Goal: Task Accomplishment & Management: Use online tool/utility

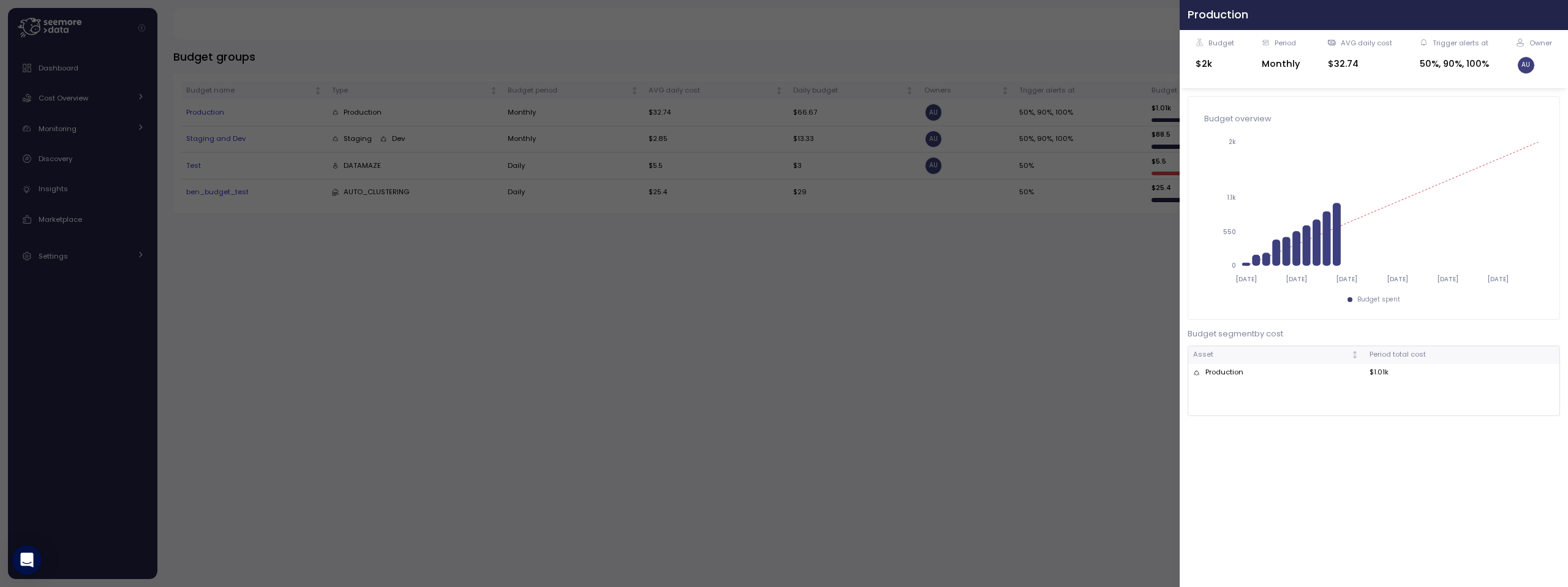
click at [1551, 11] on icon "button" at bounding box center [1555, 14] width 9 height 9
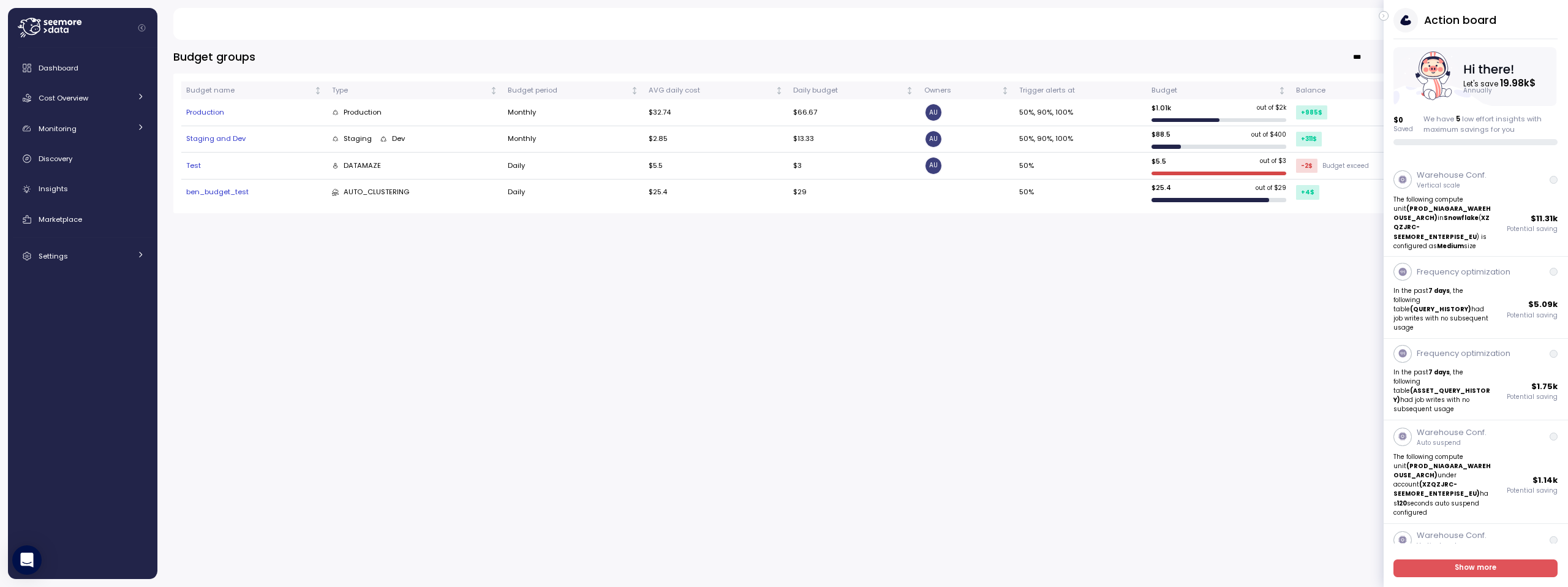
click at [1383, 17] on icon "button" at bounding box center [1383, 16] width 5 height 15
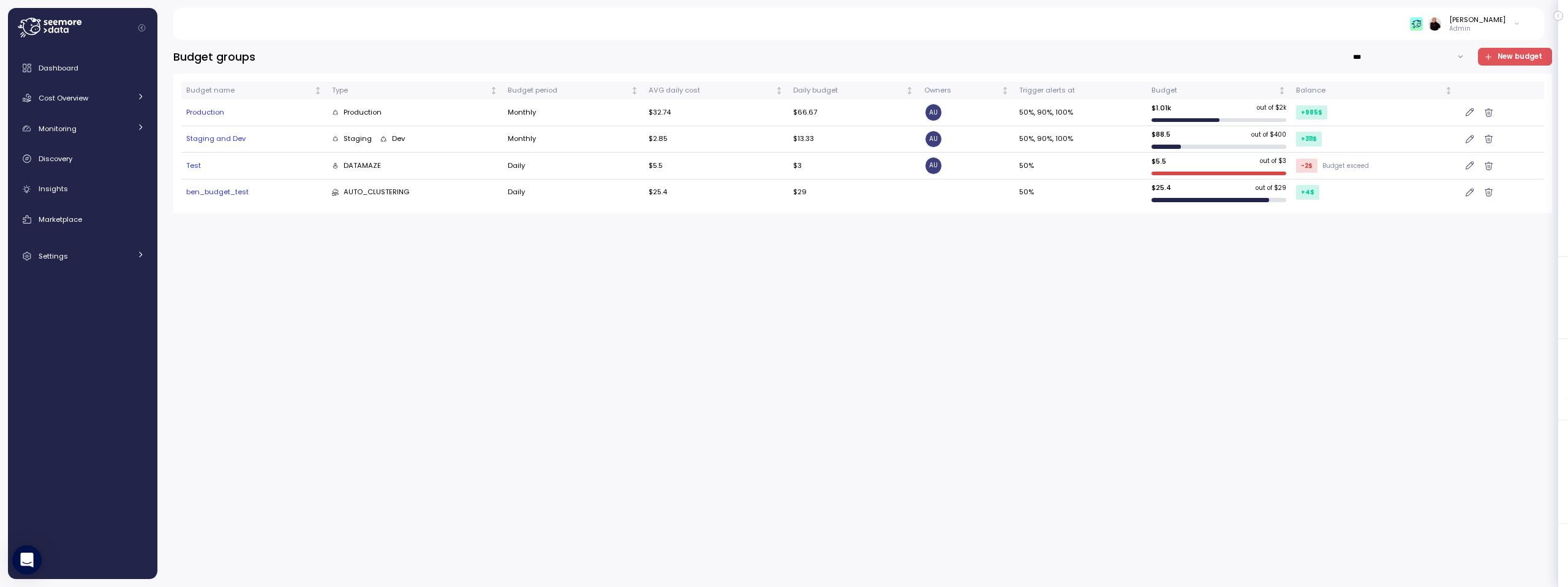
click at [195, 165] on div "Test" at bounding box center [254, 166] width 136 height 11
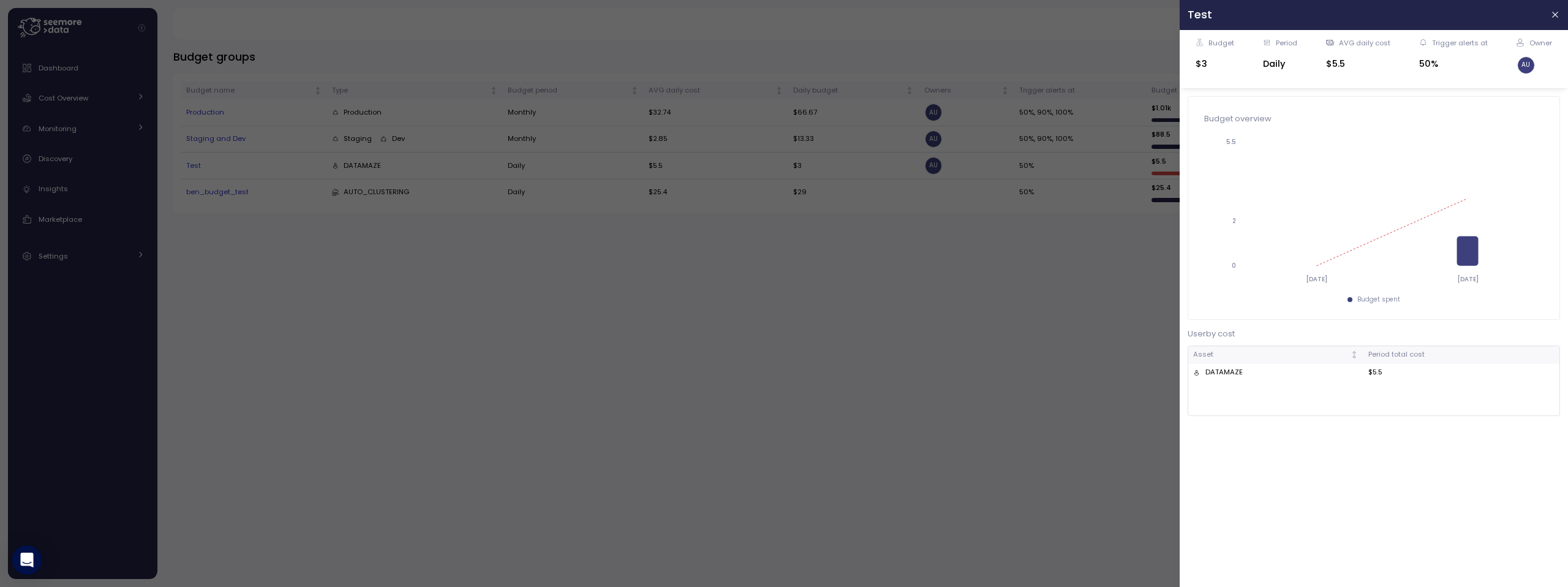
click at [388, 339] on div at bounding box center [784, 293] width 1568 height 587
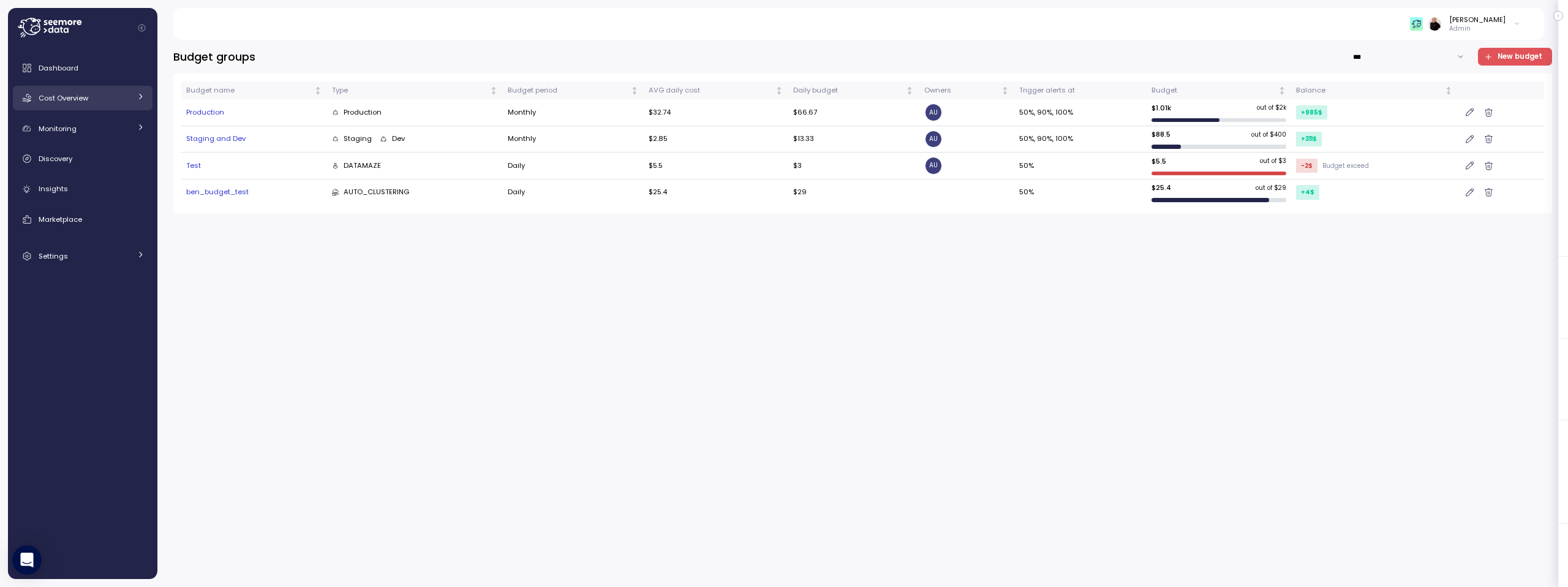
click at [79, 96] on span "Cost Overview" at bounding box center [63, 97] width 49 height 9
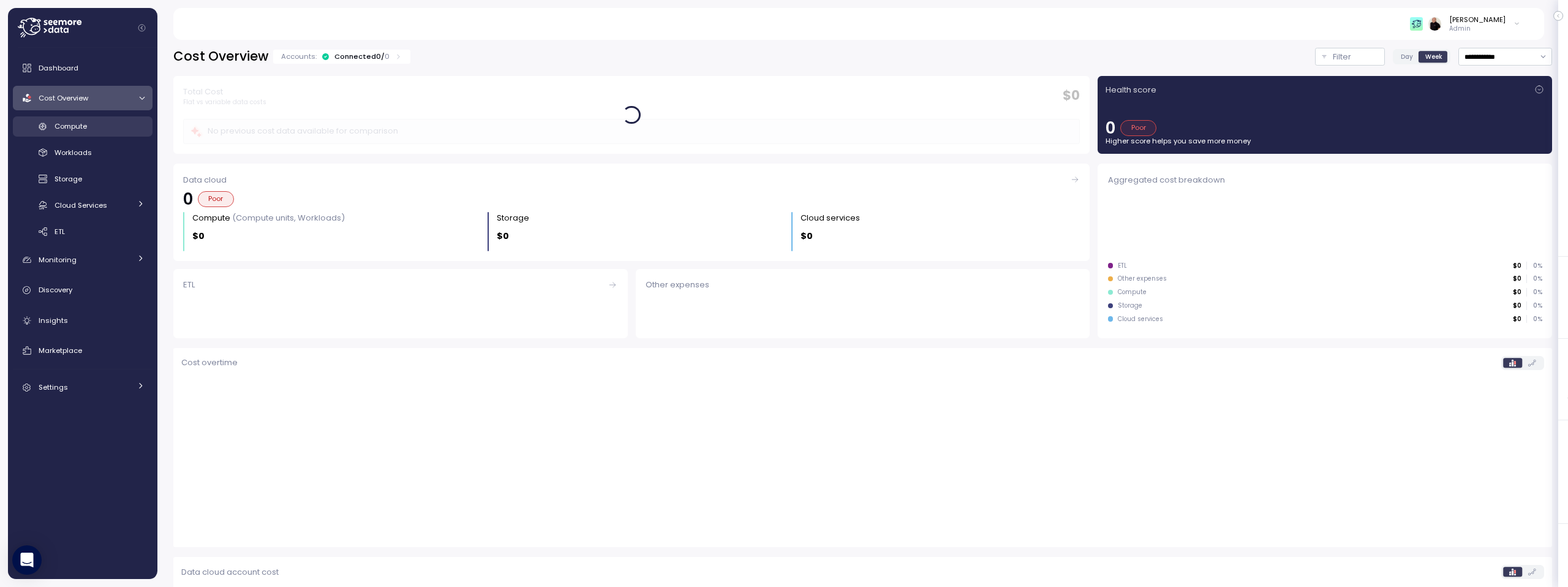
click at [82, 132] on div "Compute" at bounding box center [99, 127] width 90 height 13
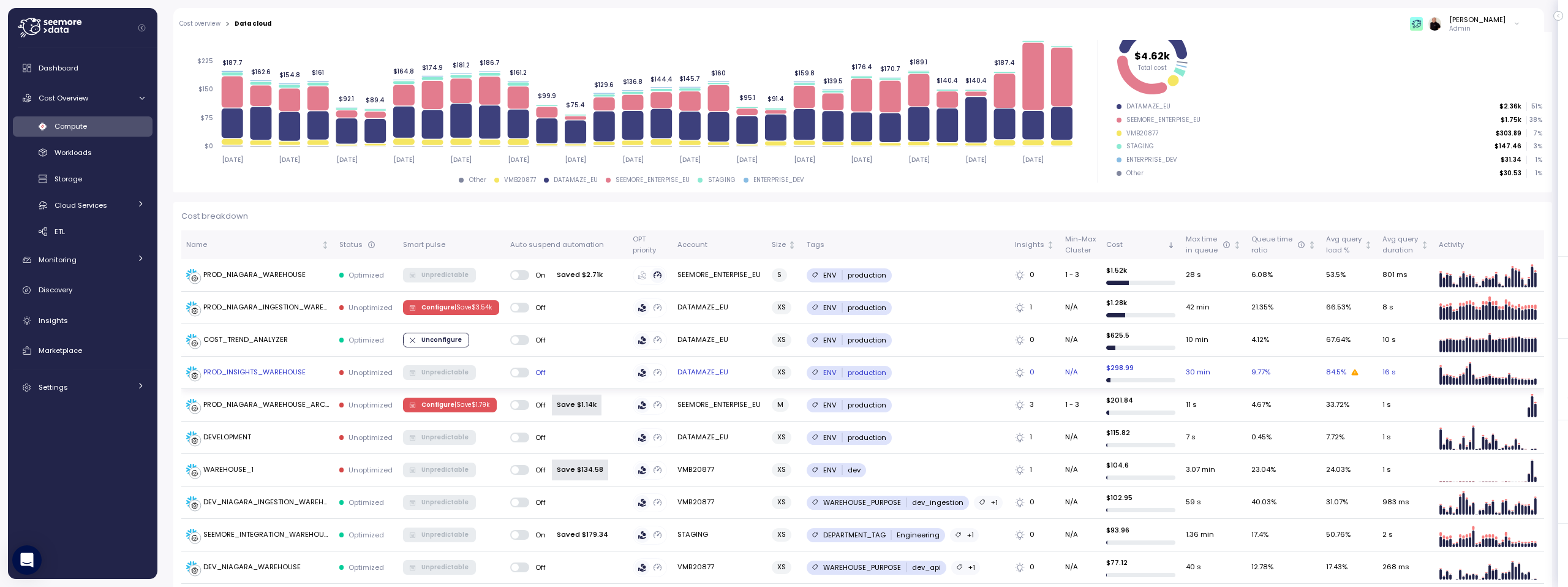
scroll to position [210, 0]
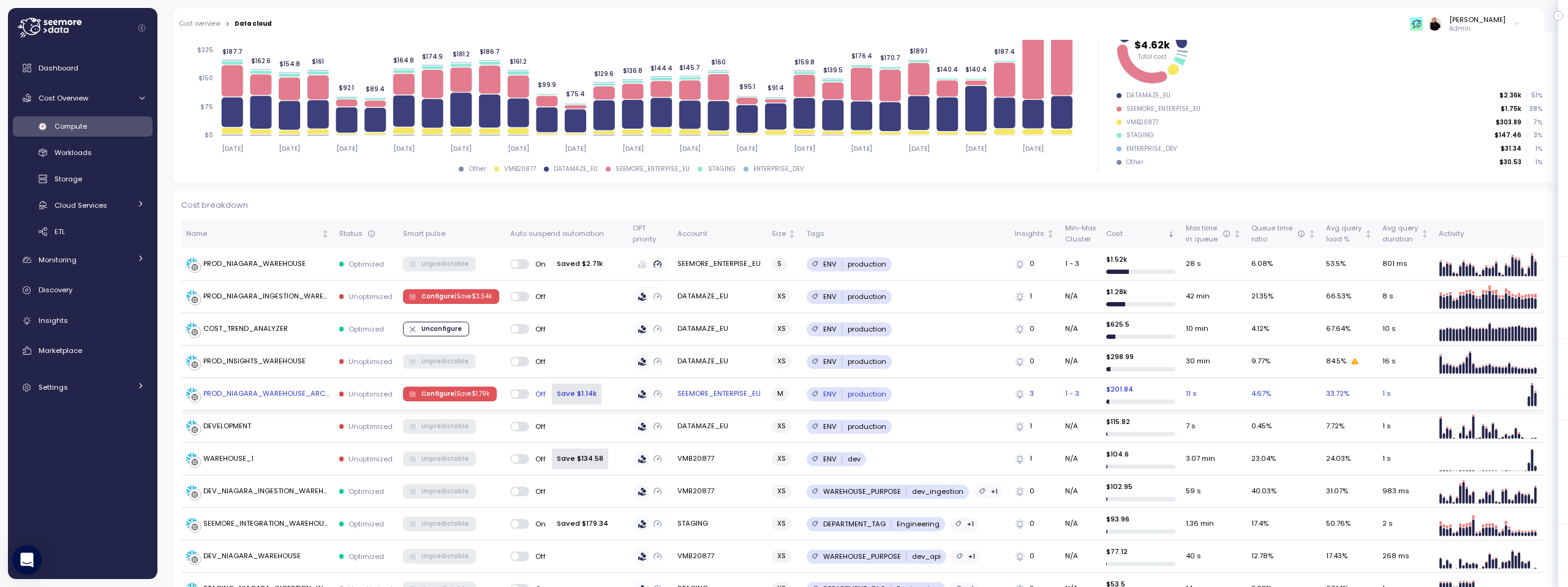
click at [275, 390] on div "PROD_NIAGARA_WAREHOUSE_ARCH" at bounding box center [266, 394] width 126 height 11
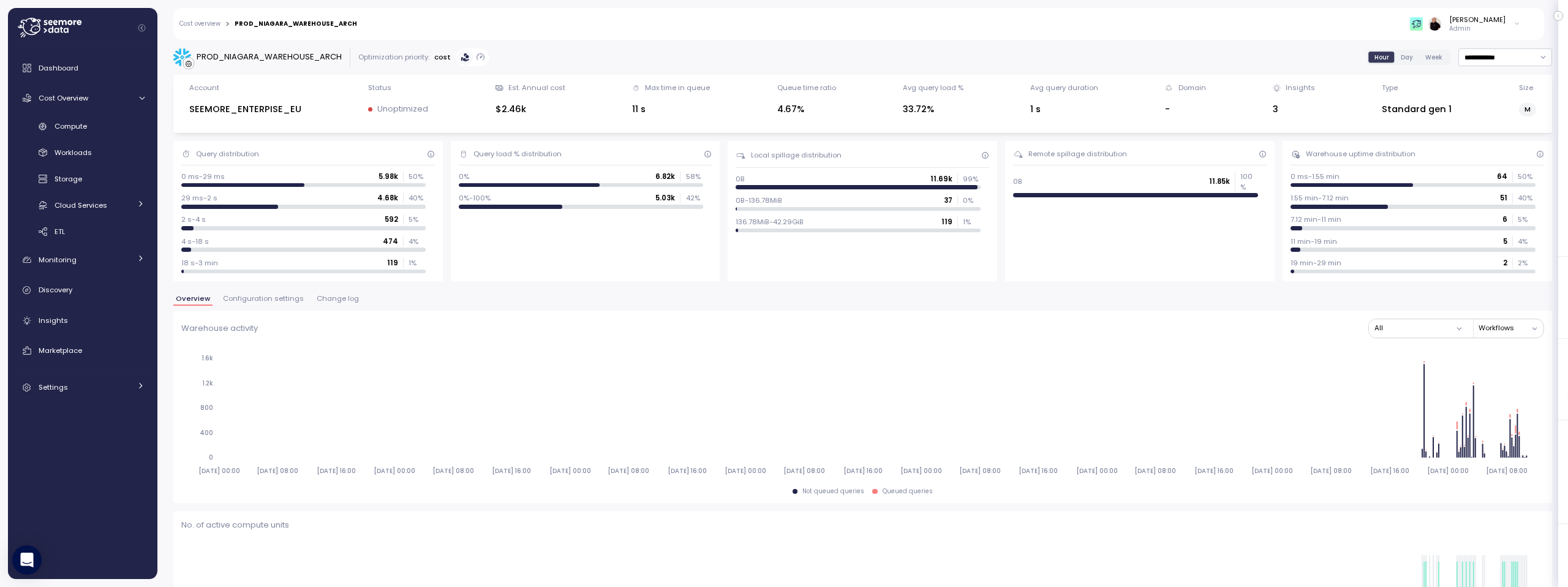
click at [249, 298] on span "Configuration settings" at bounding box center [263, 299] width 81 height 7
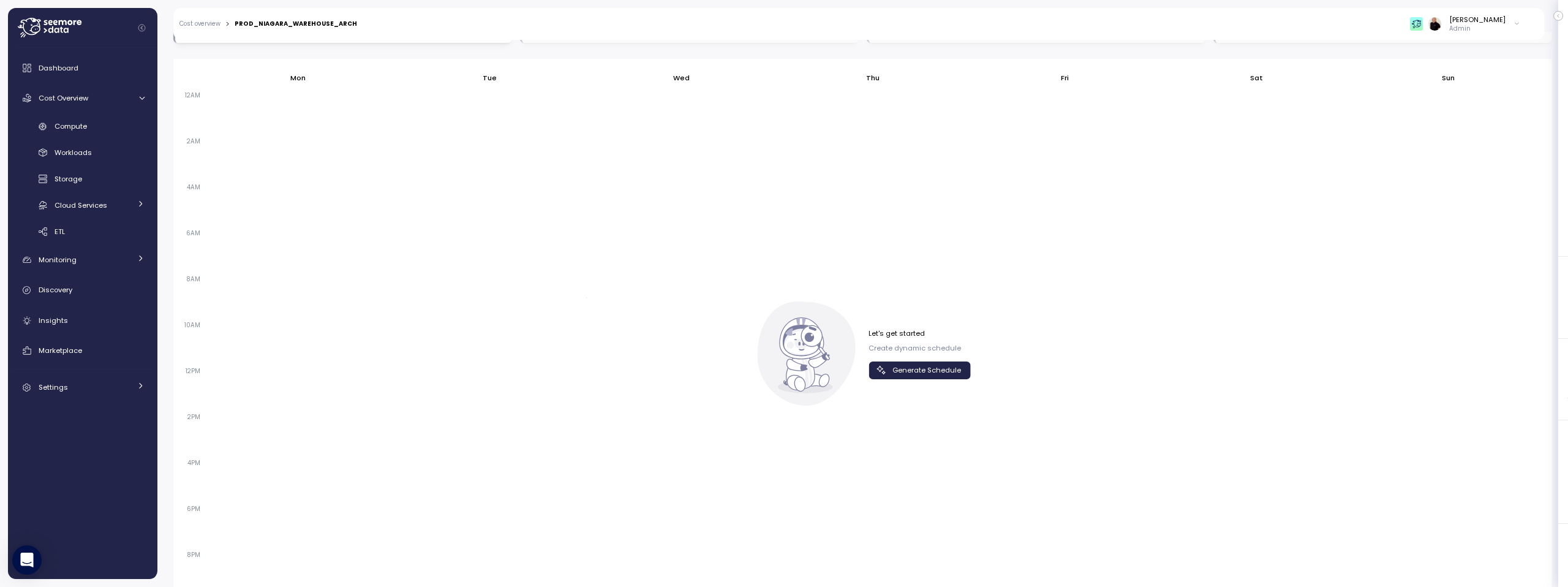
scroll to position [746, 0]
drag, startPoint x: 914, startPoint y: 371, endPoint x: 884, endPoint y: 382, distance: 32.0
click at [914, 371] on span "Generate Schedule" at bounding box center [926, 368] width 68 height 17
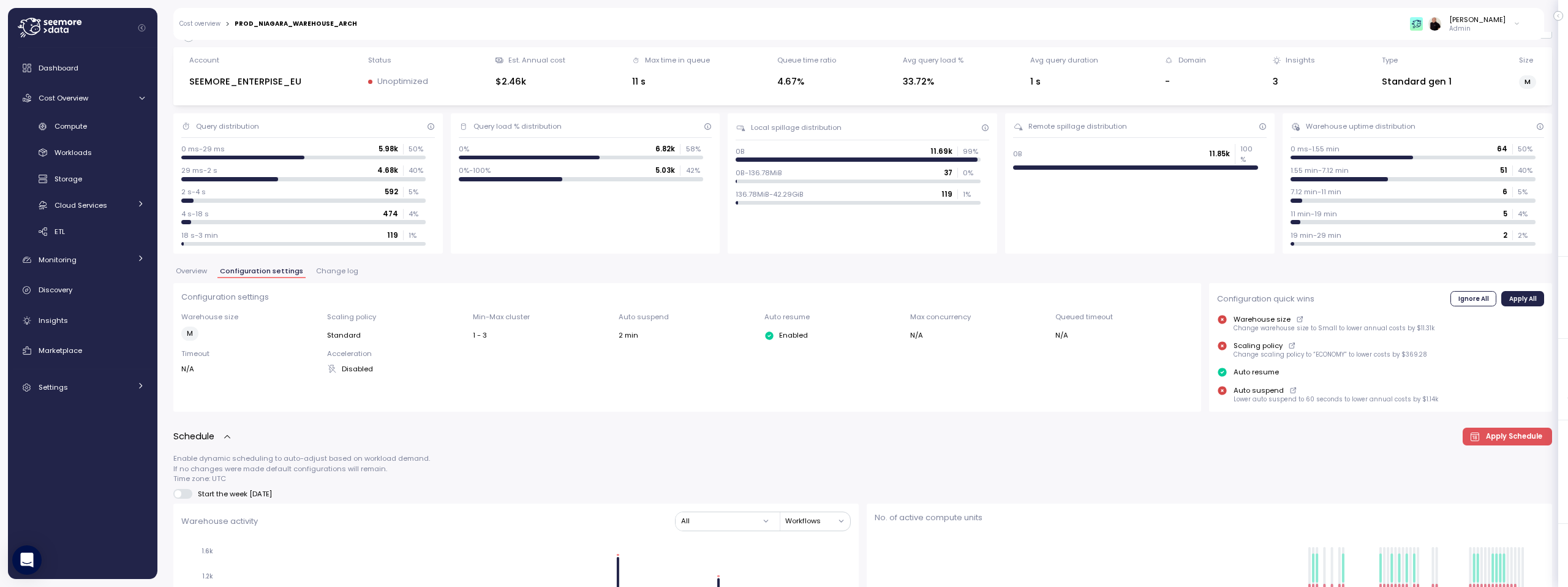
scroll to position [0, 0]
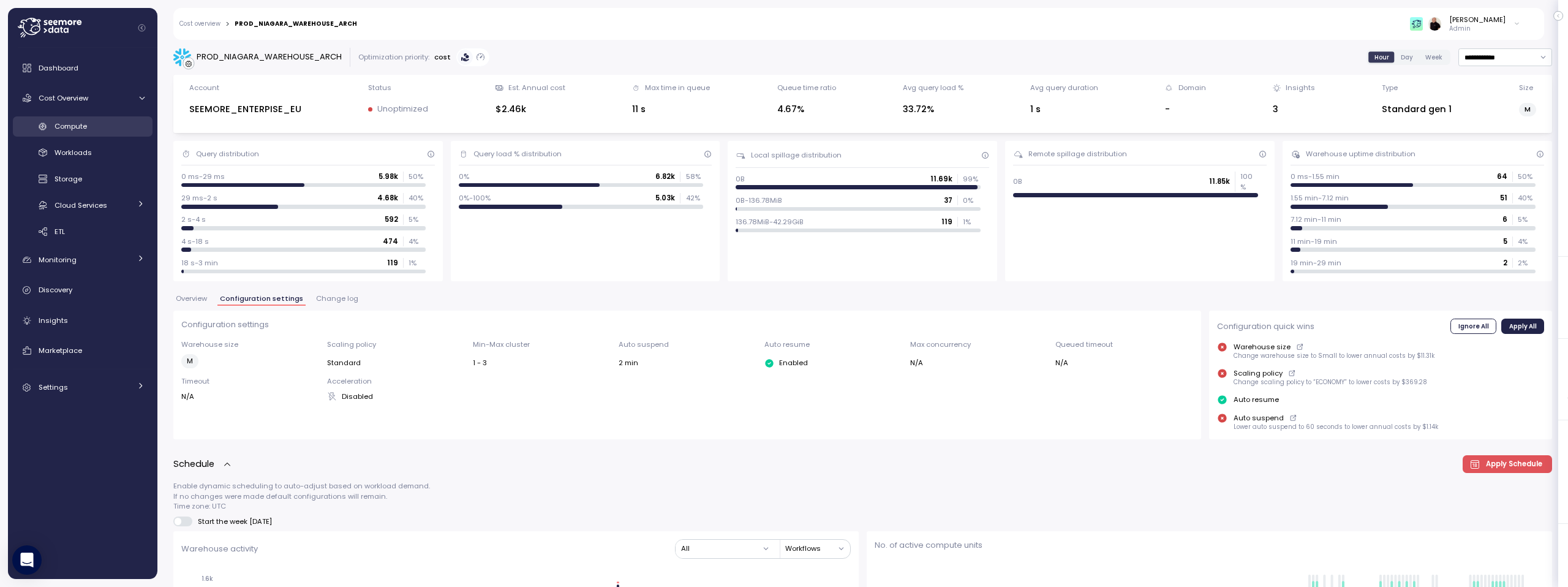
click at [76, 123] on span "Compute" at bounding box center [70, 126] width 32 height 9
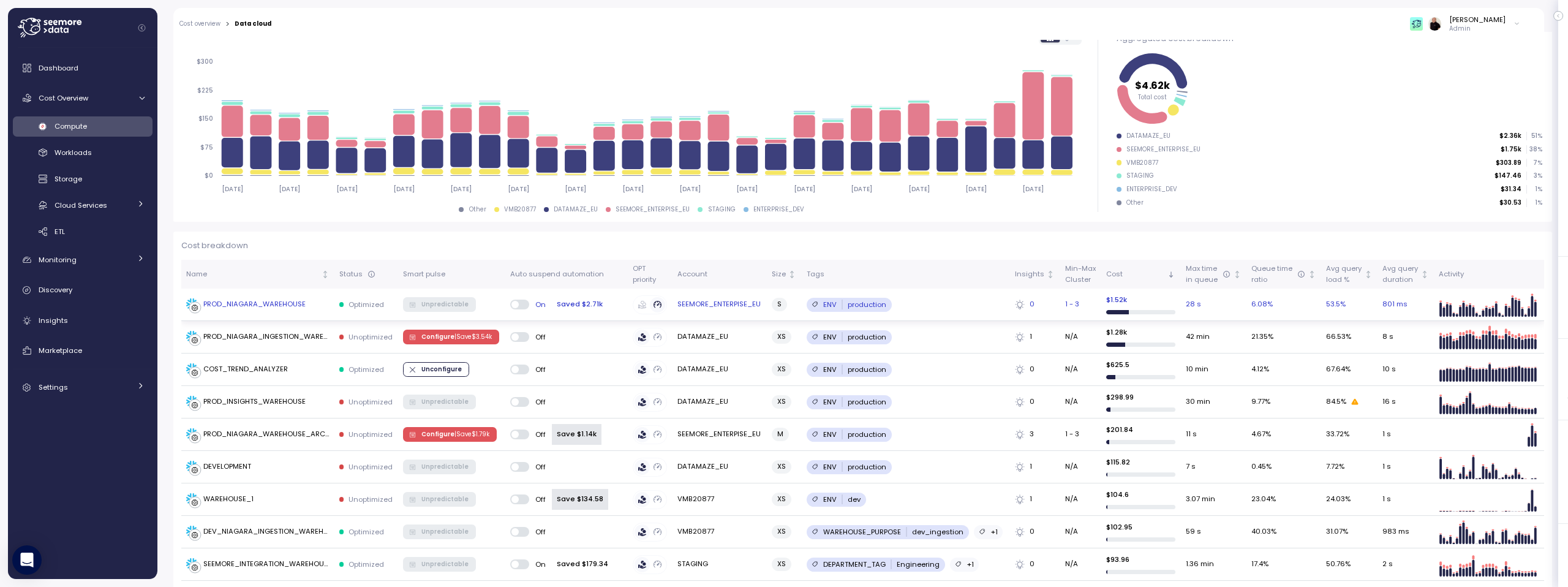
scroll to position [315, 0]
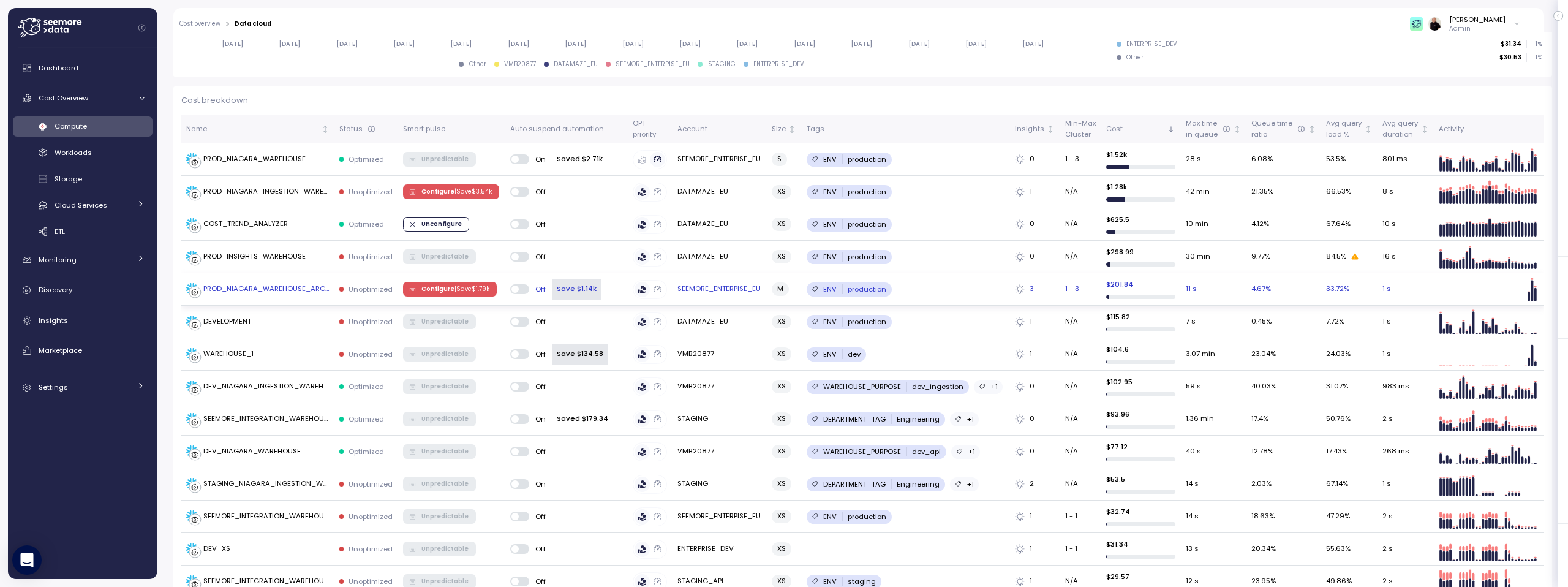
click at [523, 288] on span at bounding box center [525, 289] width 13 height 9
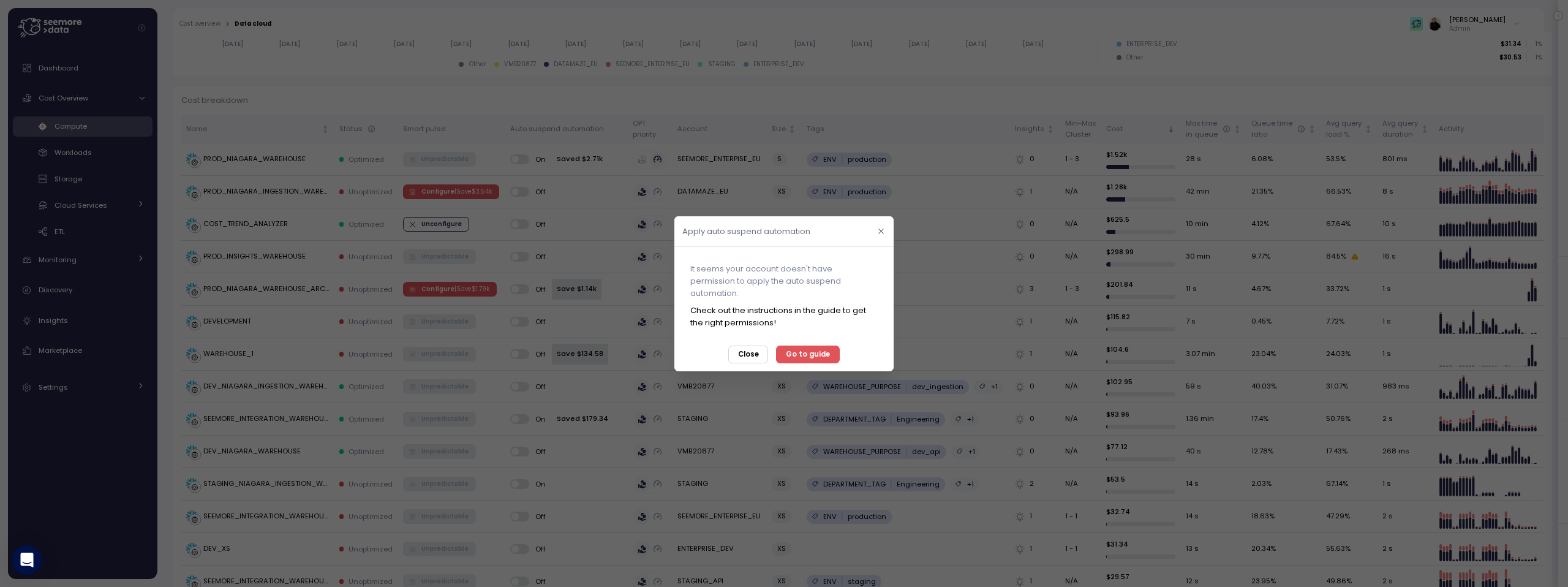
click at [883, 230] on icon "button" at bounding box center [881, 230] width 8 height 8
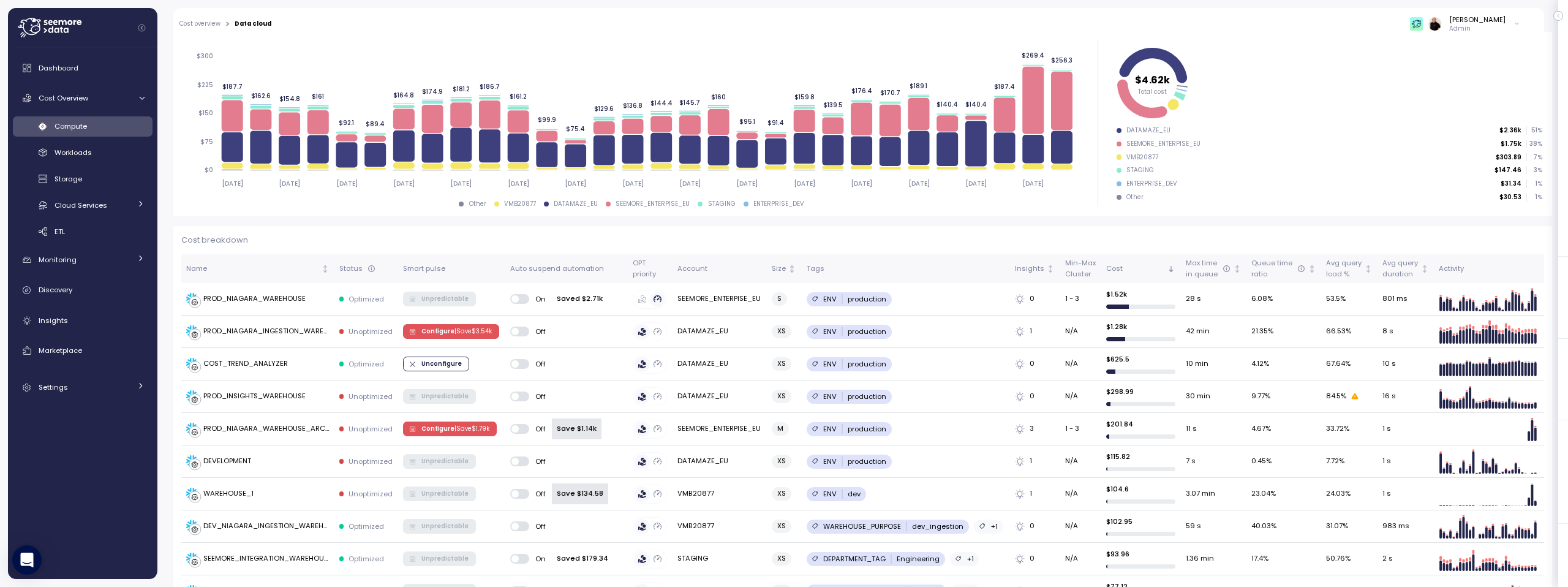
scroll to position [0, 0]
